Goal: Task Accomplishment & Management: Use online tool/utility

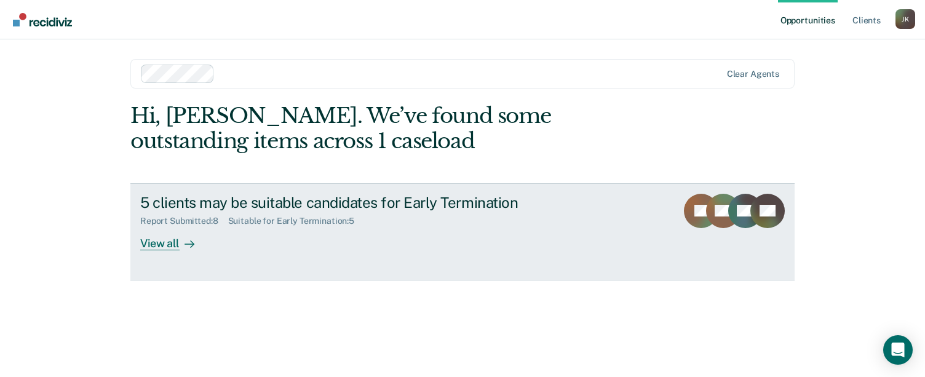
click at [158, 244] on div "View all" at bounding box center [174, 238] width 69 height 24
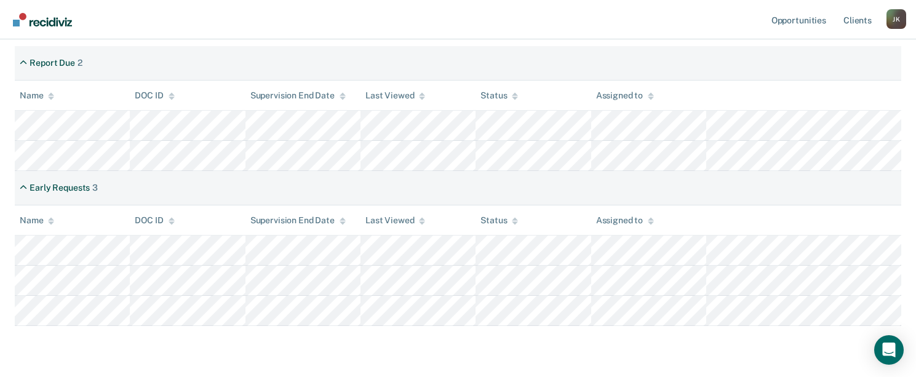
scroll to position [246, 0]
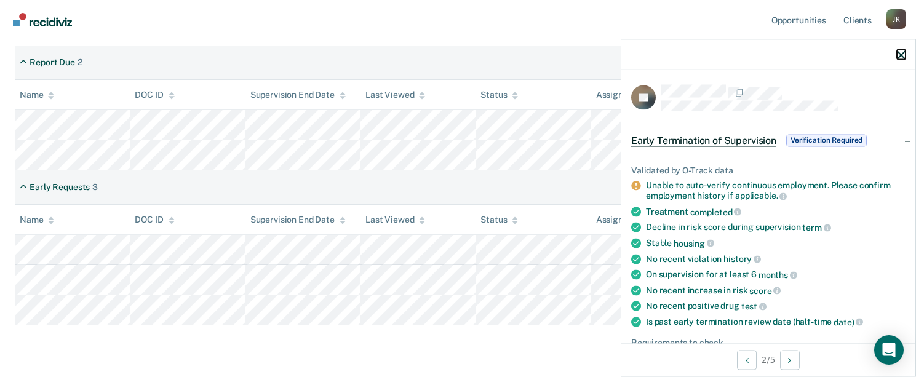
click at [899, 52] on icon "button" at bounding box center [901, 54] width 9 height 9
click at [812, 135] on span "Verification Required" at bounding box center [826, 140] width 81 height 12
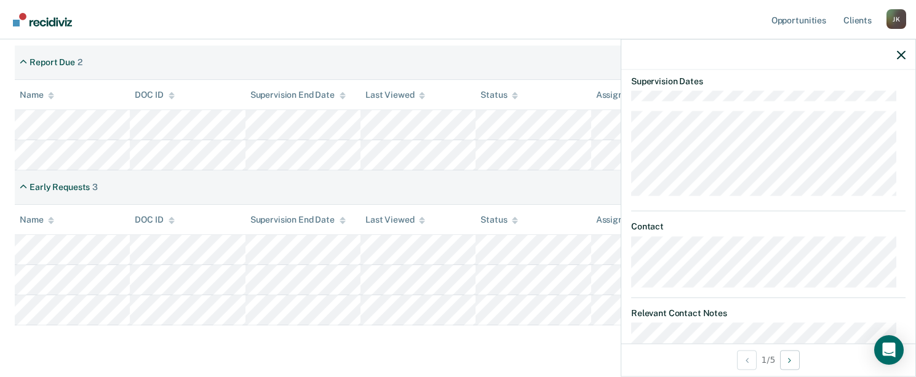
scroll to position [123, 0]
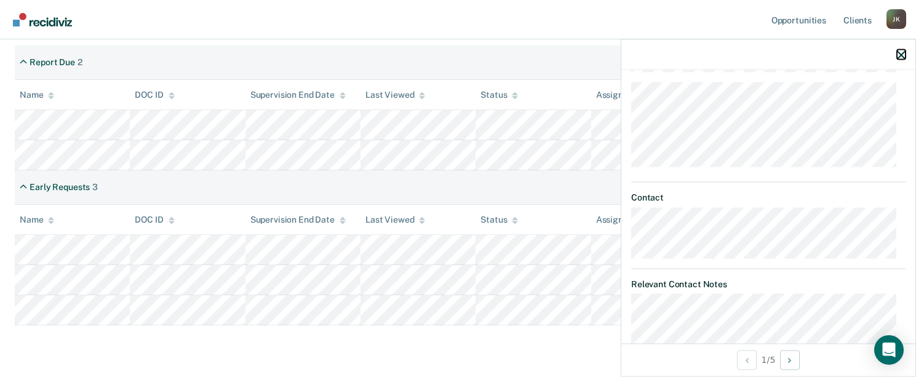
click at [902, 53] on icon "button" at bounding box center [901, 54] width 9 height 9
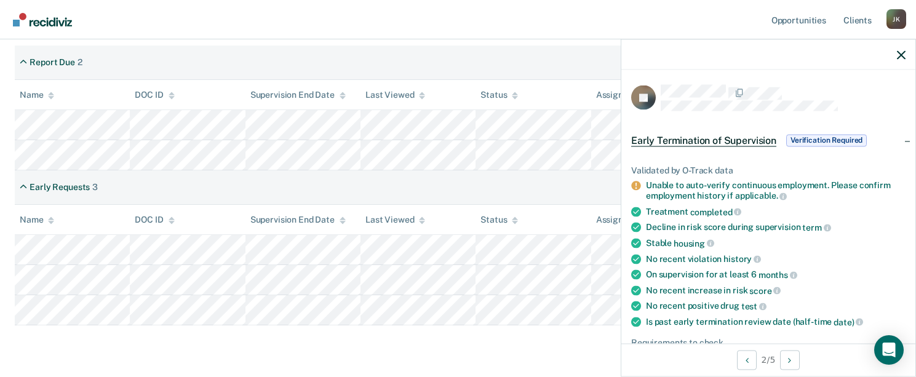
click at [827, 135] on span "Verification Required" at bounding box center [826, 140] width 81 height 12
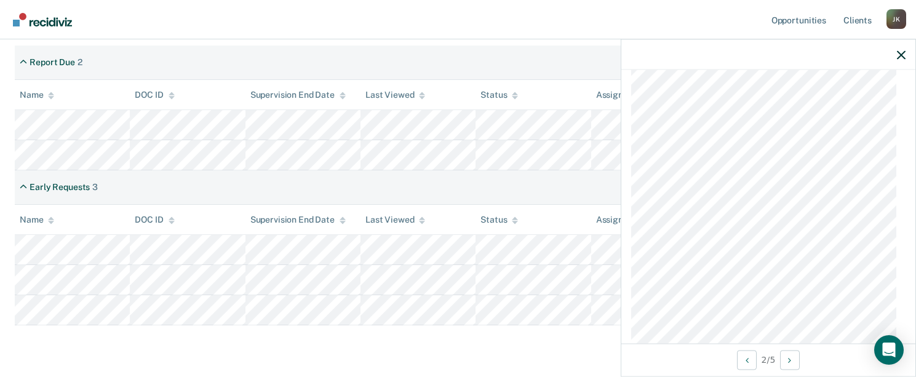
scroll to position [862, 0]
click at [903, 59] on icon "button" at bounding box center [901, 54] width 9 height 9
